Goal: Feedback & Contribution: Submit feedback/report problem

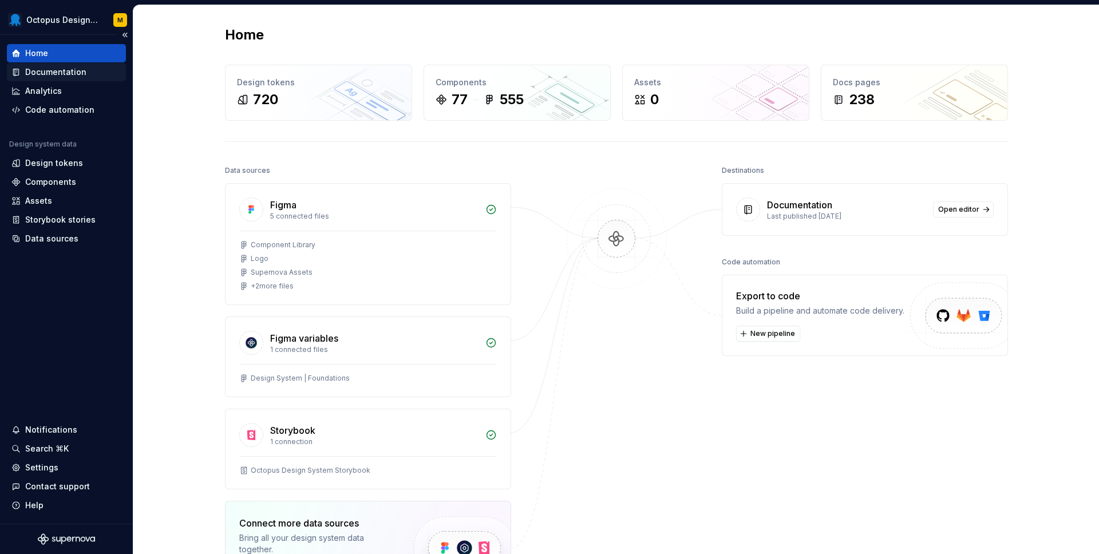
click at [64, 71] on div "Documentation" at bounding box center [55, 71] width 61 height 11
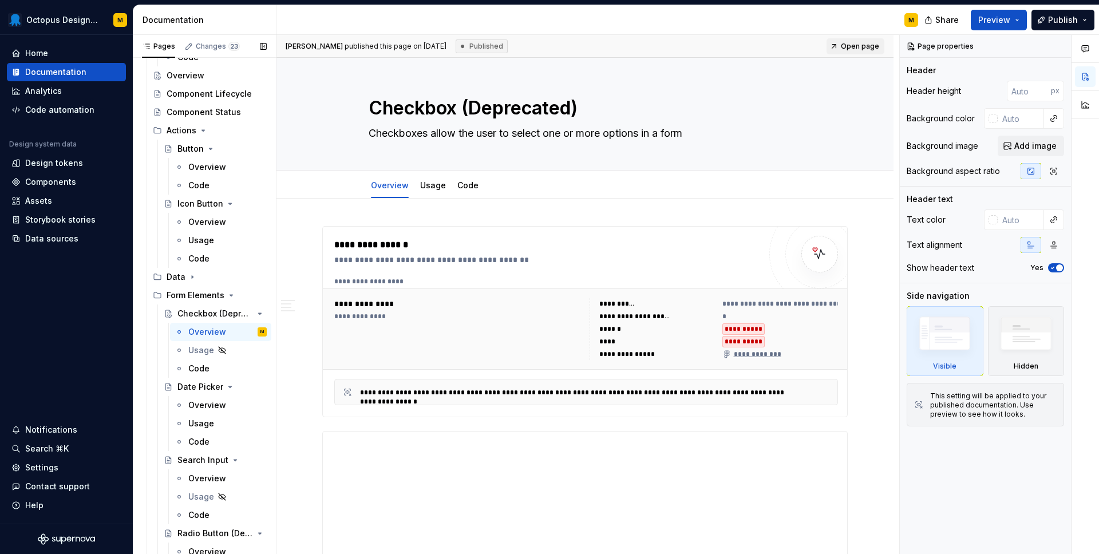
scroll to position [525, 0]
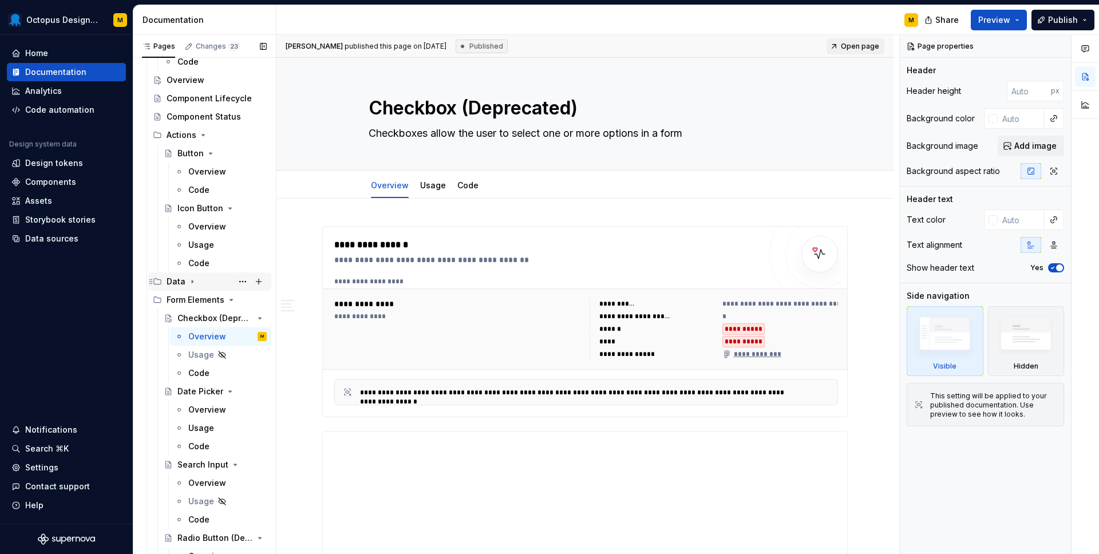
click at [195, 282] on icon "Page tree" at bounding box center [192, 281] width 9 height 9
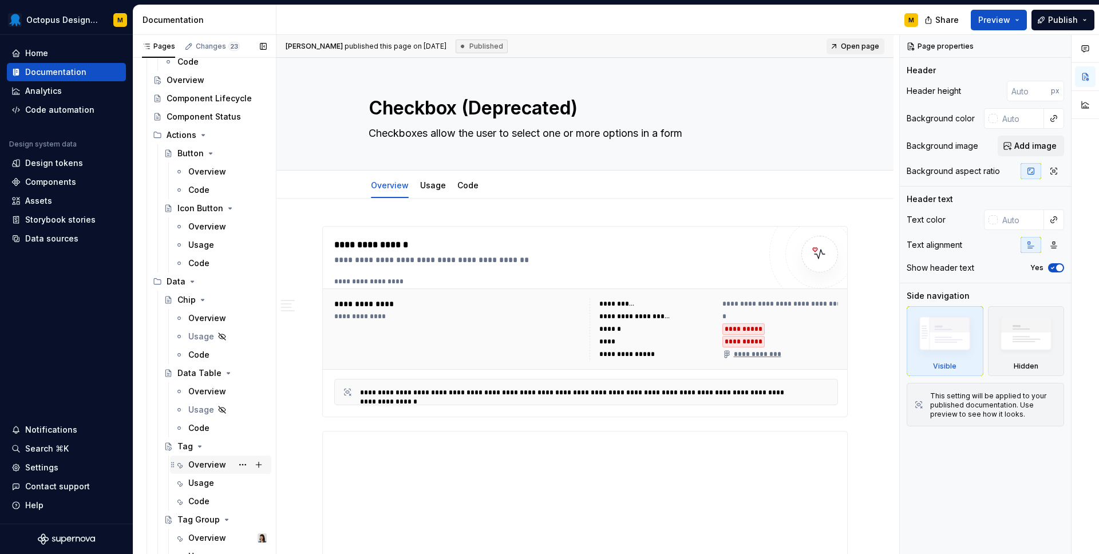
click at [213, 469] on div "Overview" at bounding box center [207, 464] width 38 height 11
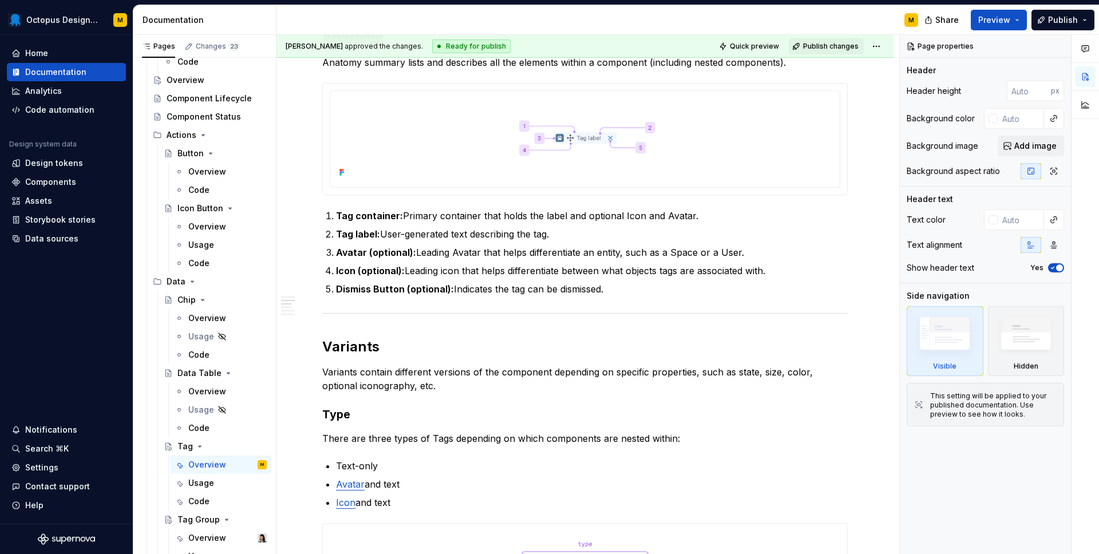
scroll to position [560, 0]
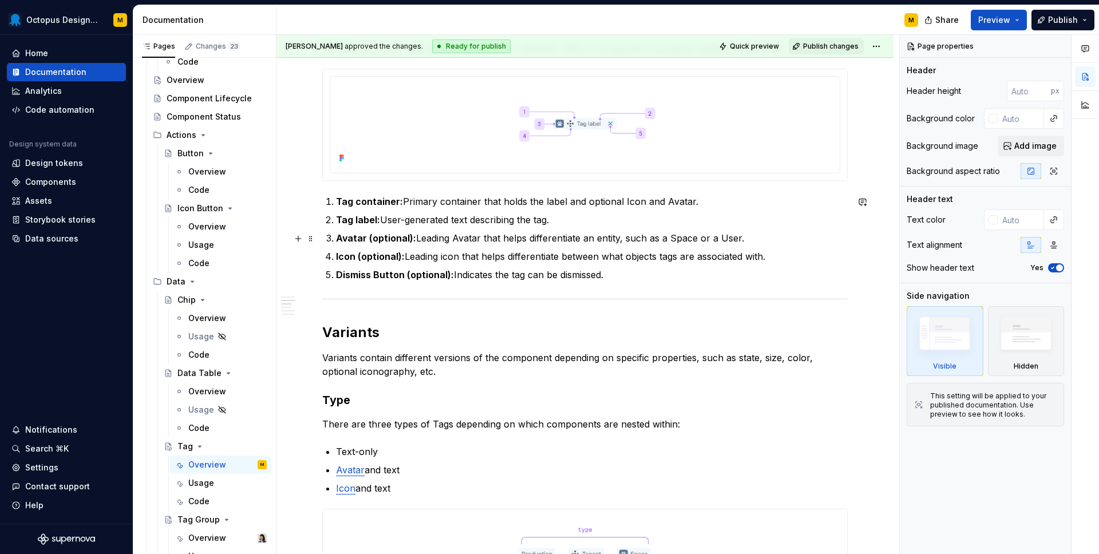
click at [673, 239] on p "Avatar (optional): Leading Avatar that helps differentiate an entity, such as a…" at bounding box center [592, 238] width 512 height 14
type textarea "*"
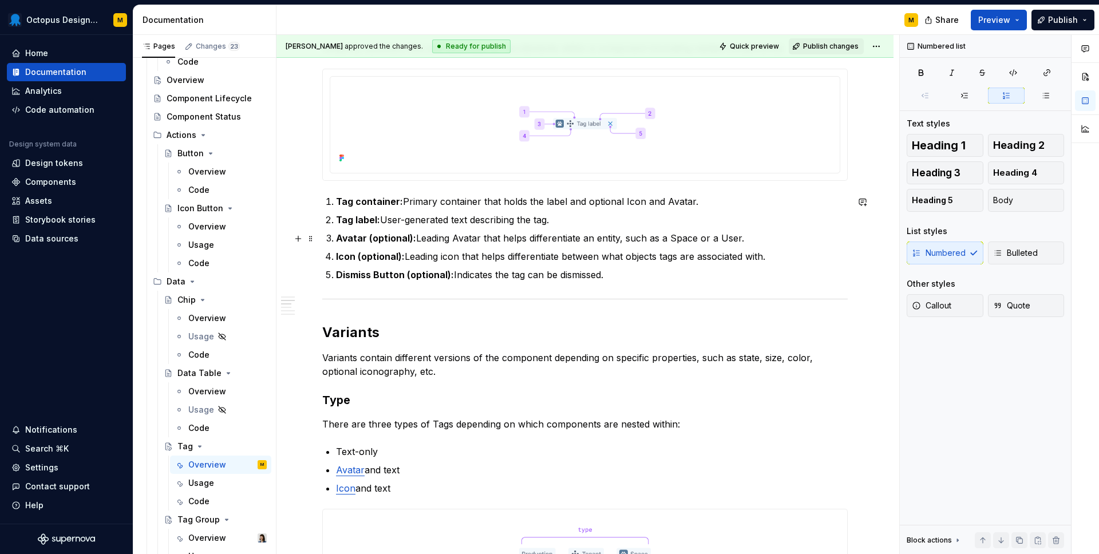
click at [713, 239] on p "Avatar (optional): Leading Avatar that helps differentiate an entity, such as a…" at bounding box center [592, 238] width 512 height 14
click at [729, 239] on p "Avatar (optional): Leading Avatar that helps differentiate an entity, such as a…" at bounding box center [592, 238] width 512 height 14
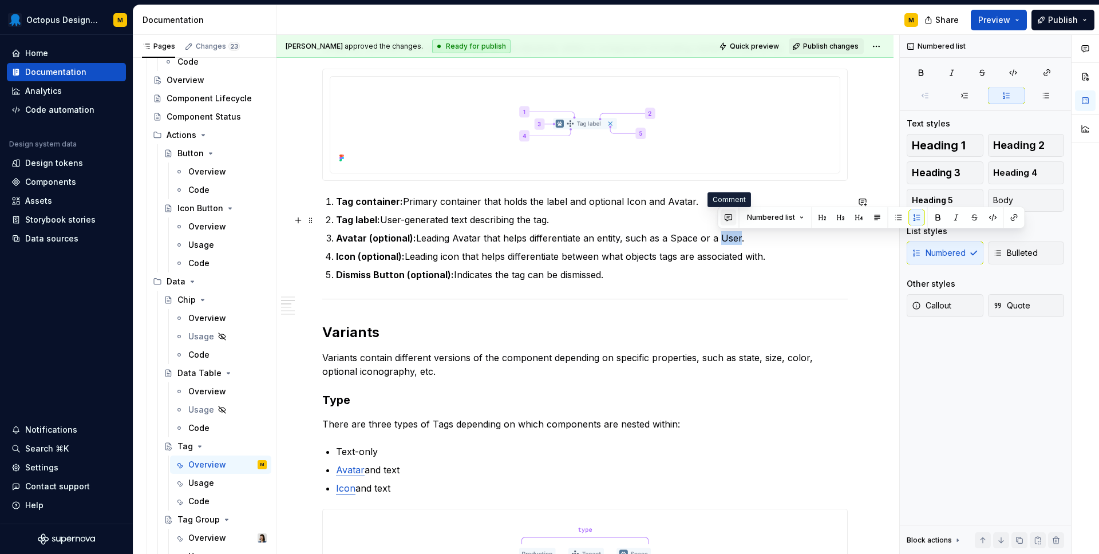
click at [731, 218] on button "button" at bounding box center [729, 218] width 16 height 16
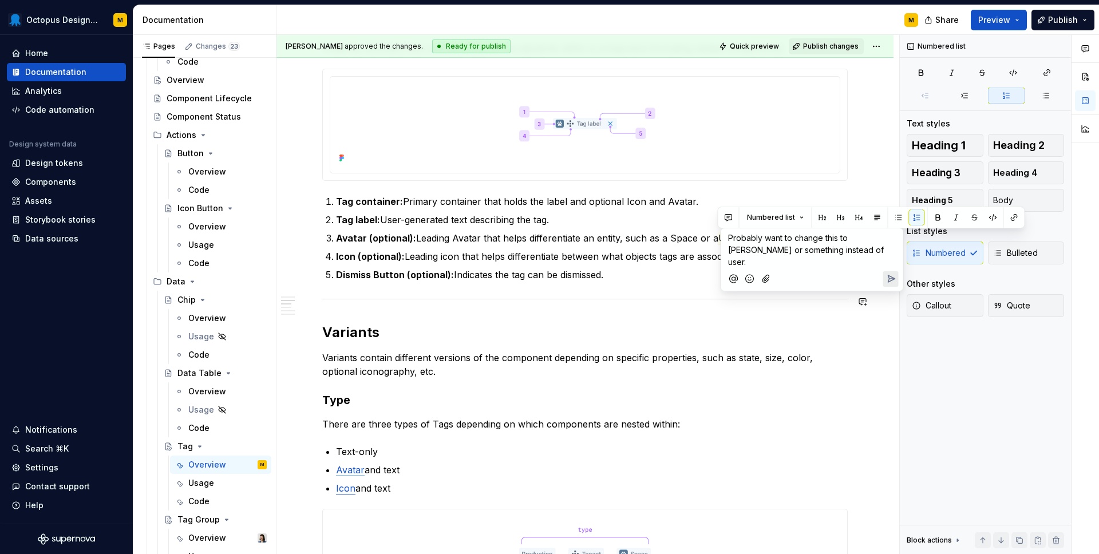
click at [801, 309] on div "**********" at bounding box center [585, 522] width 526 height 1685
click at [723, 216] on button "button" at bounding box center [729, 218] width 16 height 16
click at [867, 240] on span "Probably want to change this to [PERSON_NAME] or something instead of user" at bounding box center [807, 250] width 158 height 34
click at [855, 249] on p "Probably want to change this to tenant or something instead of user" at bounding box center [812, 244] width 168 height 24
click at [887, 275] on icon "Send" at bounding box center [890, 278] width 11 height 11
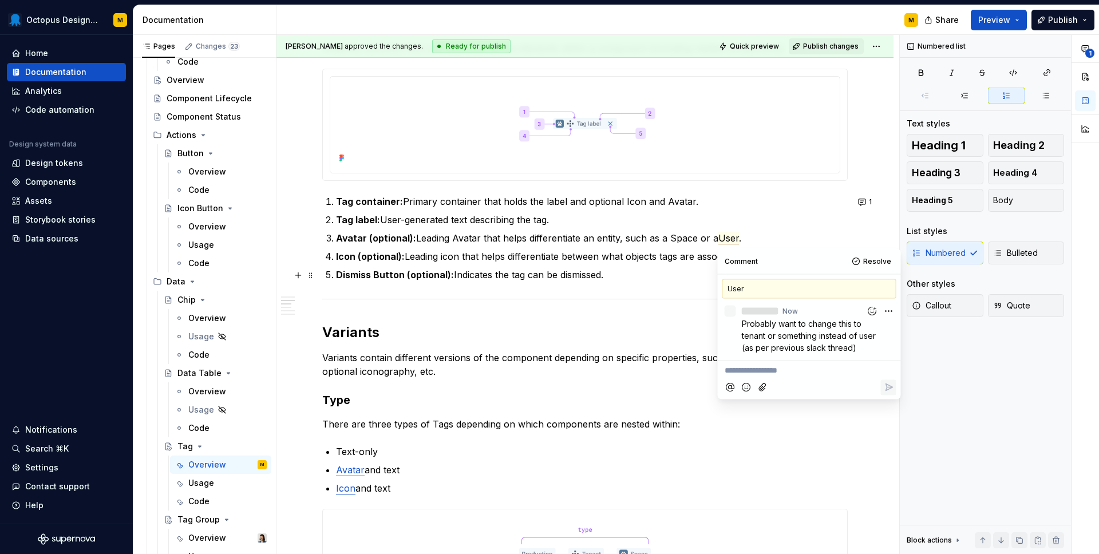
click at [602, 262] on p "Icon (optional): Leading icon that helps differentiate between what objects tag…" at bounding box center [592, 257] width 512 height 14
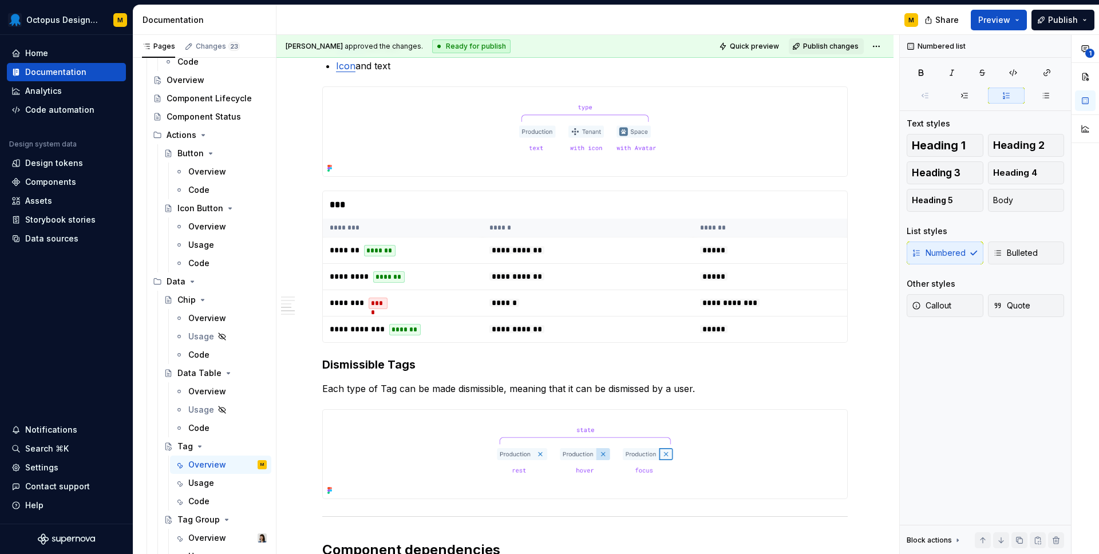
scroll to position [986, 0]
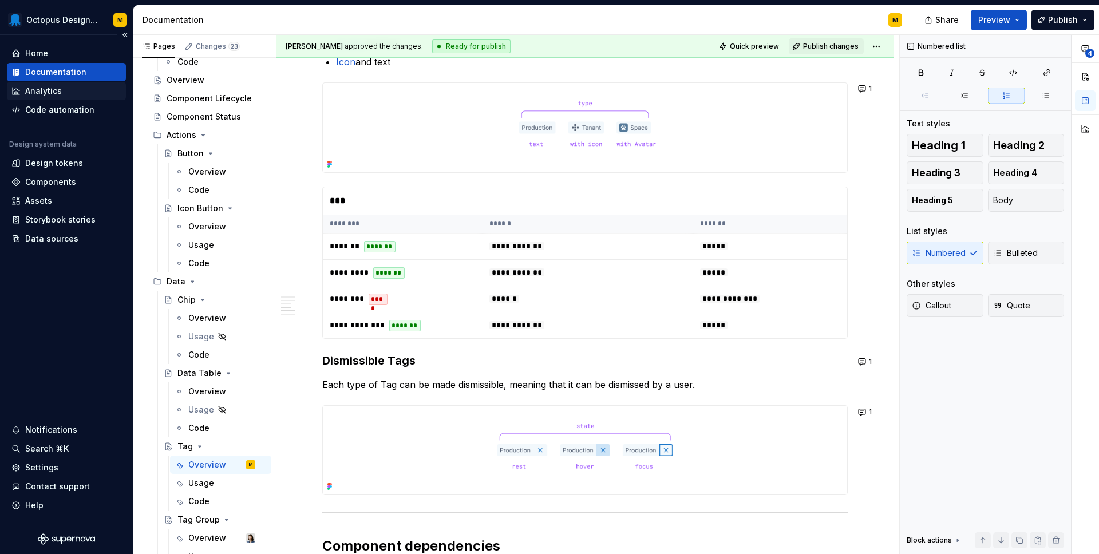
type textarea "*"
